Goal: Information Seeking & Learning: Learn about a topic

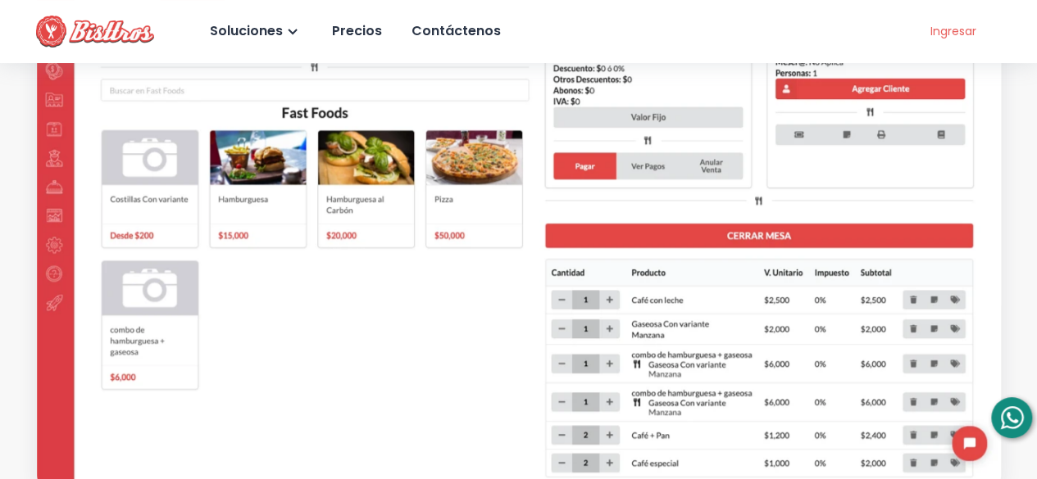
scroll to position [202, 0]
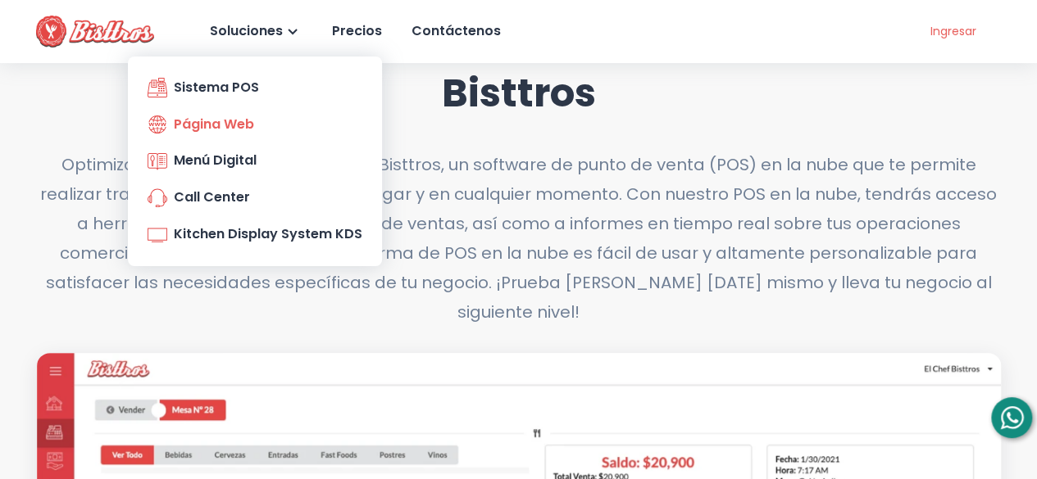
click at [226, 126] on div "Página Web" at bounding box center [201, 125] width 107 height 24
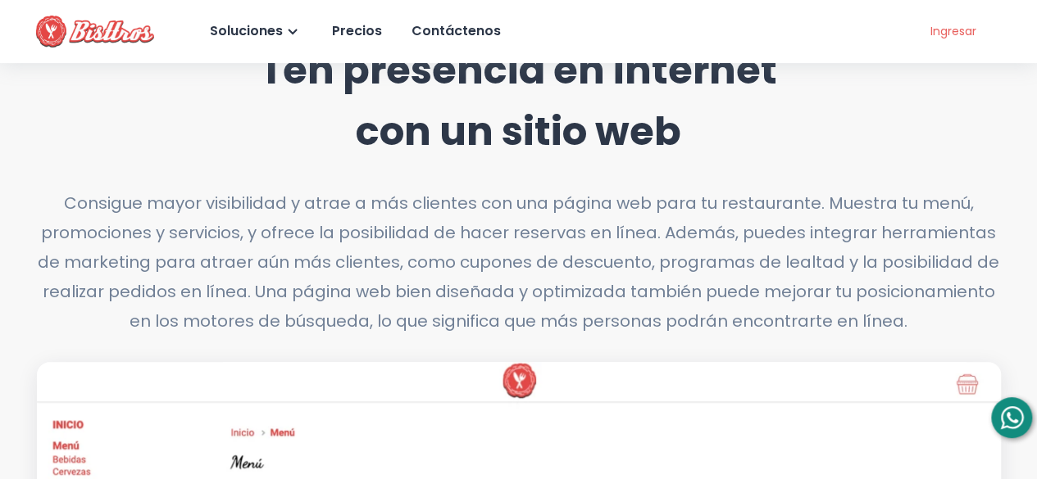
scroll to position [131, 0]
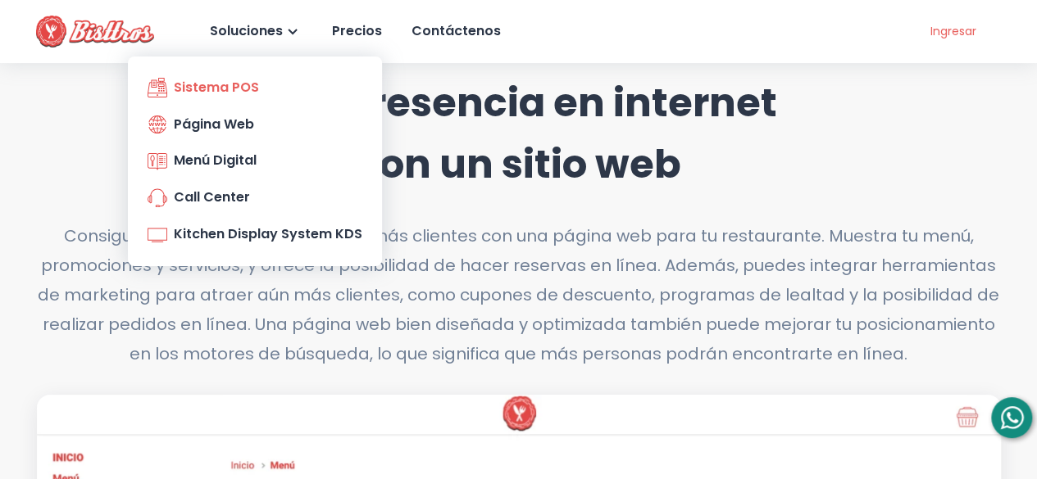
click at [230, 102] on link "Sistema POS" at bounding box center [255, 88] width 228 height 30
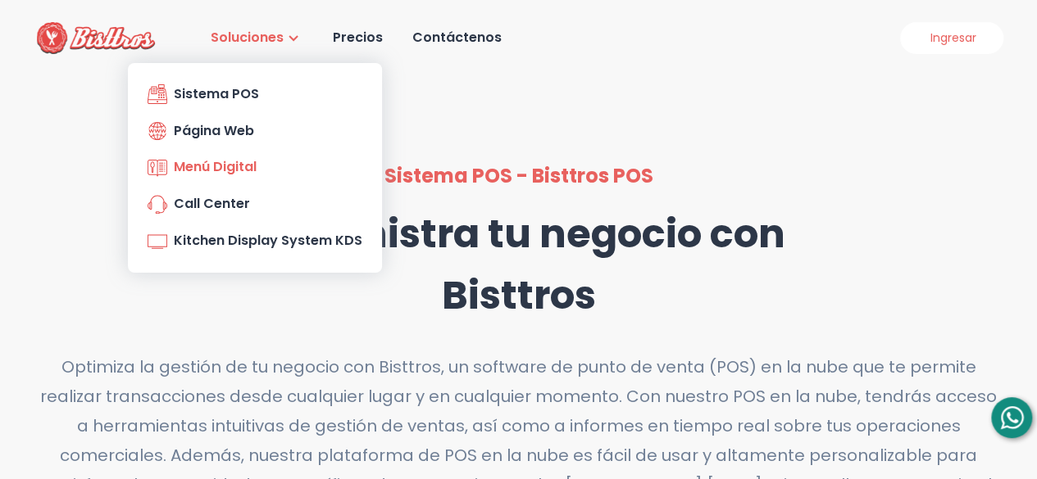
click at [272, 167] on link "Menú Digital" at bounding box center [255, 167] width 228 height 30
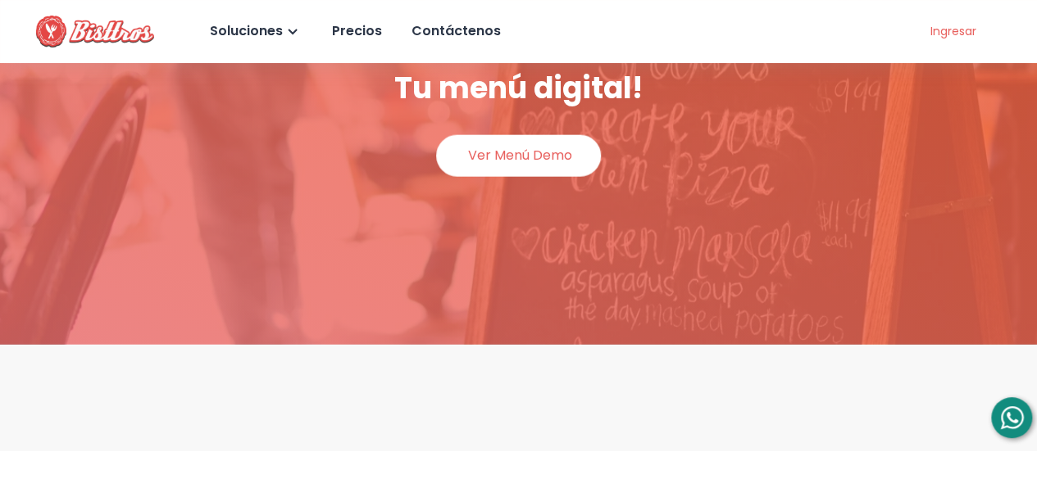
scroll to position [1901, 0]
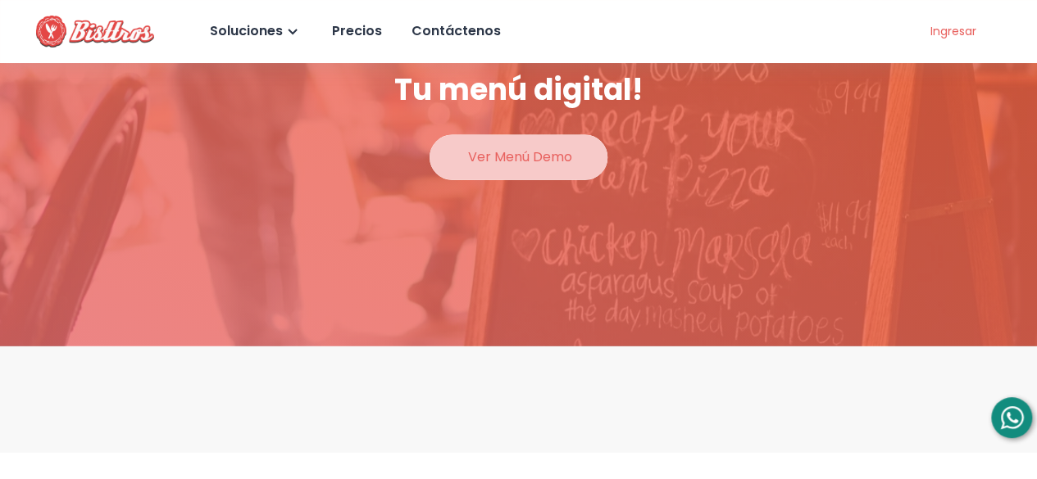
click at [533, 150] on div "Ver Menú Demo" at bounding box center [518, 158] width 107 height 24
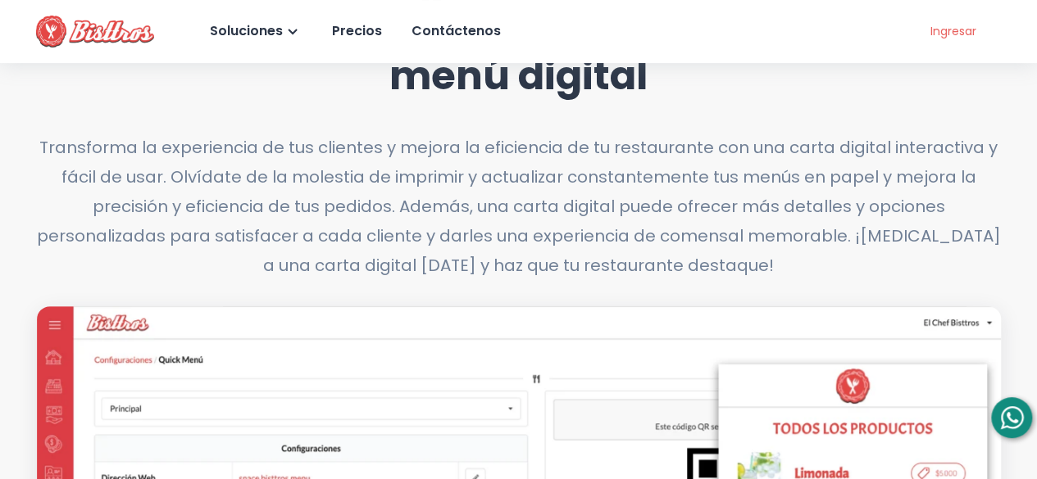
scroll to position [79, 0]
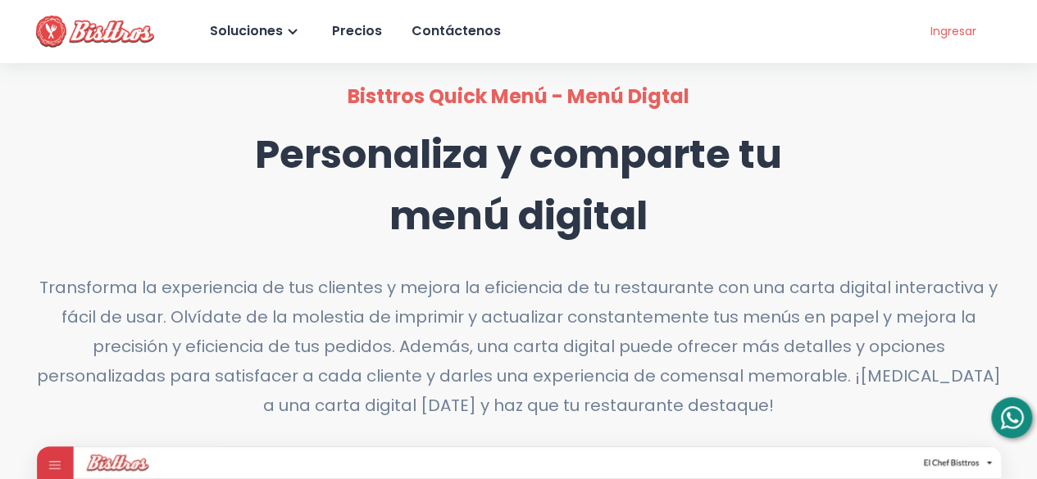
click at [477, 323] on div "Transforma la experiencia de tus clientes y mejora la eficiencia de tu restaura…" at bounding box center [519, 347] width 964 height 148
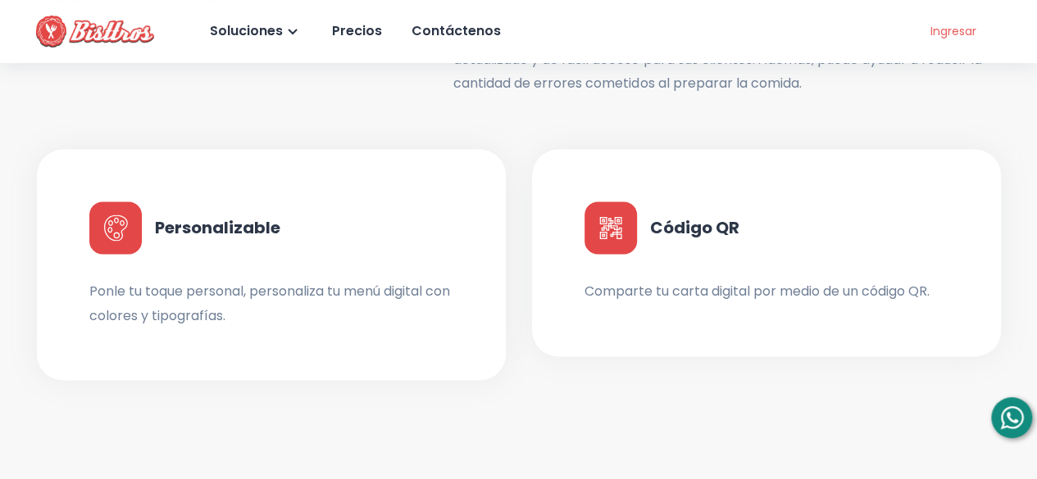
scroll to position [1292, 0]
